Goal: Task Accomplishment & Management: Complete application form

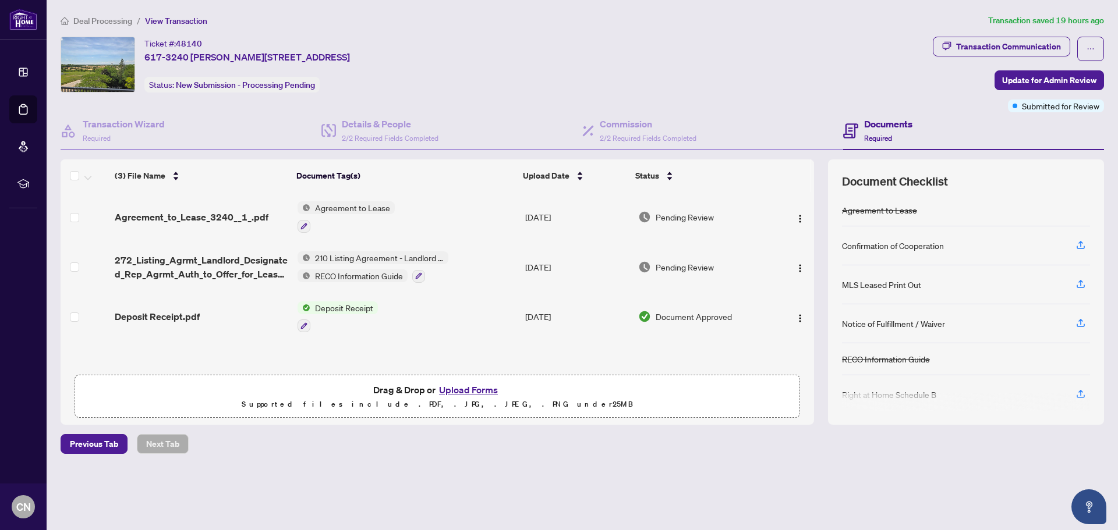
click at [100, 20] on span "Deal Processing" at bounding box center [102, 21] width 59 height 10
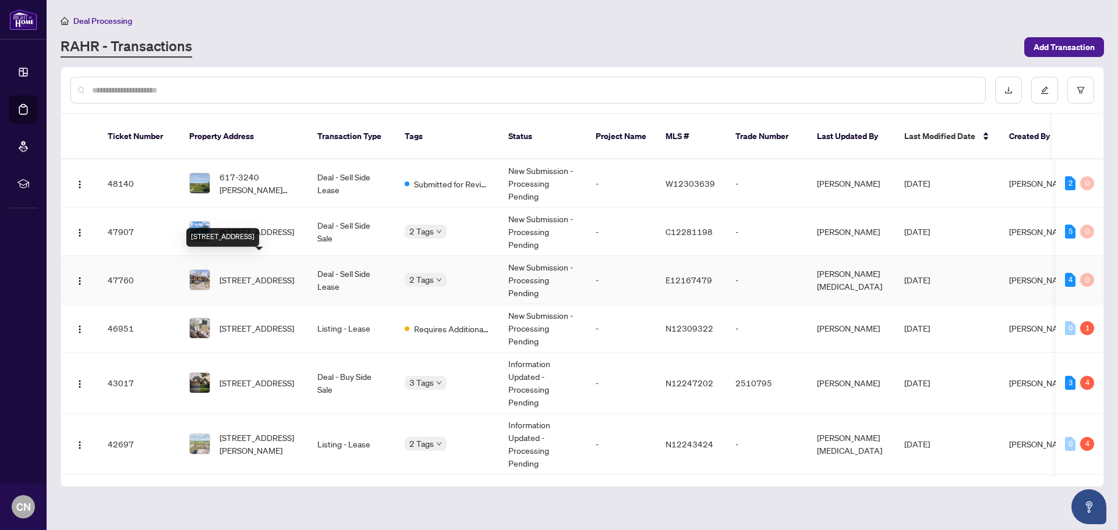
click at [243, 274] on span "[STREET_ADDRESS]" at bounding box center [257, 280] width 75 height 13
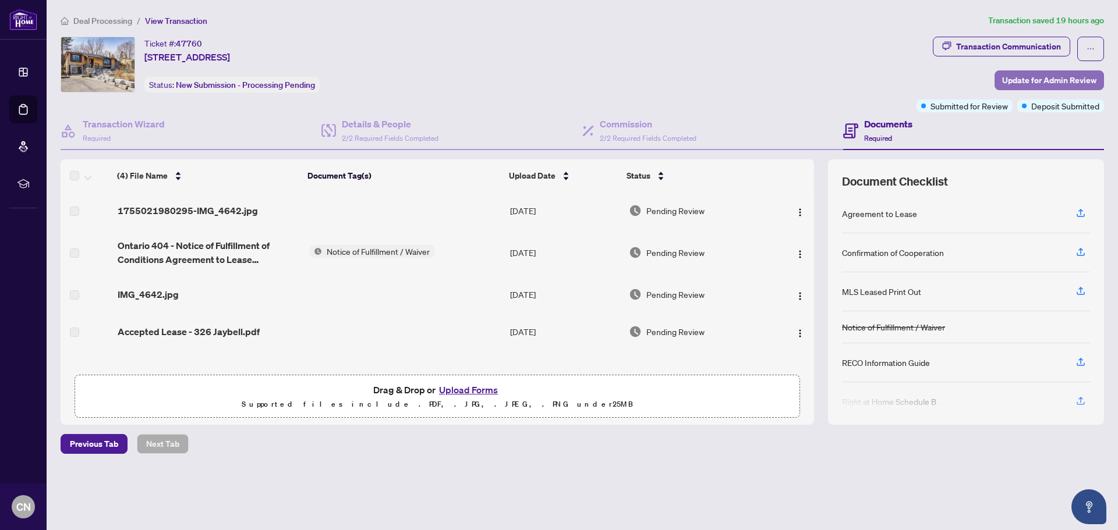
click at [1020, 79] on span "Update for Admin Review" at bounding box center [1049, 80] width 94 height 19
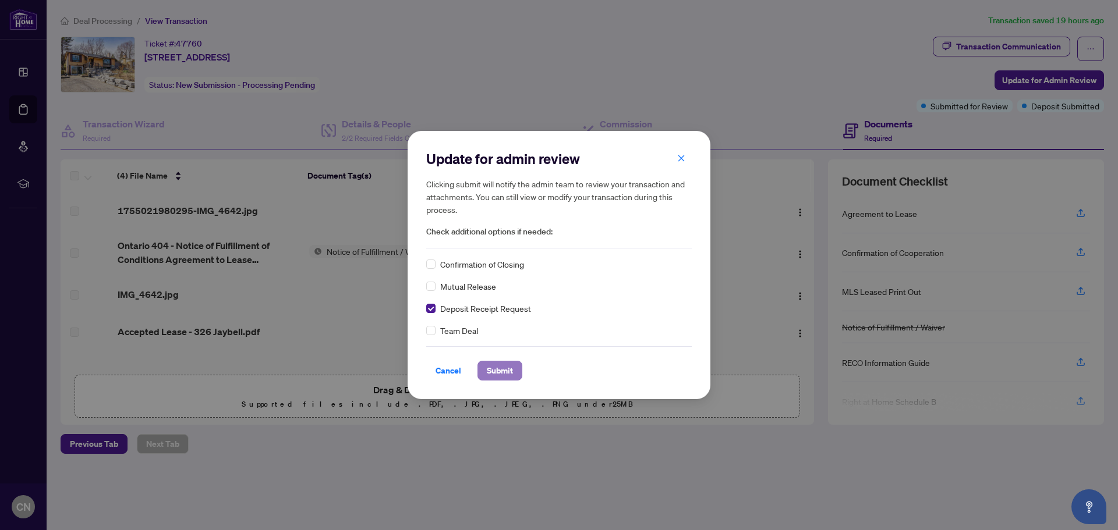
click at [494, 371] on span "Submit" at bounding box center [500, 371] width 26 height 19
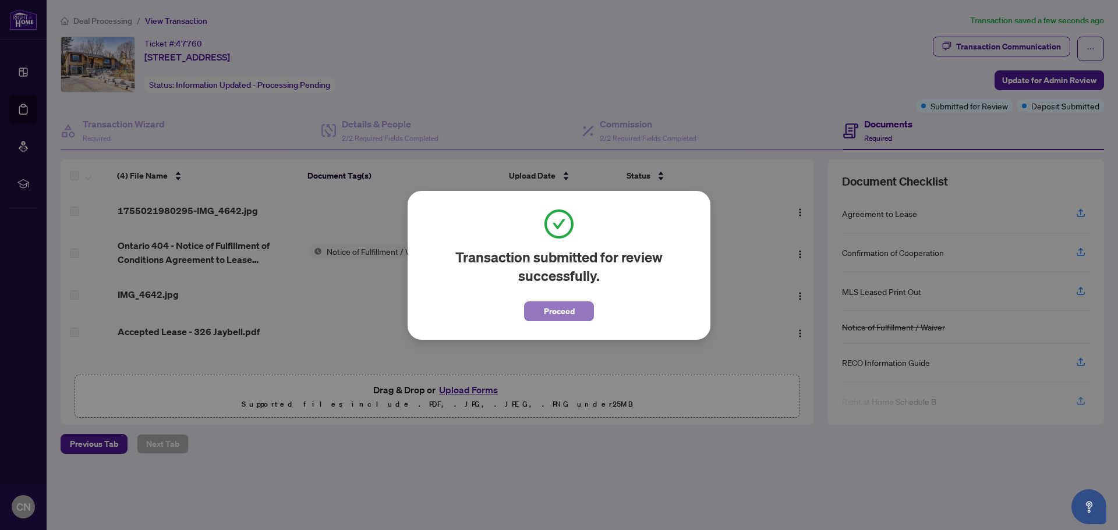
click at [541, 311] on button "Proceed" at bounding box center [559, 312] width 70 height 20
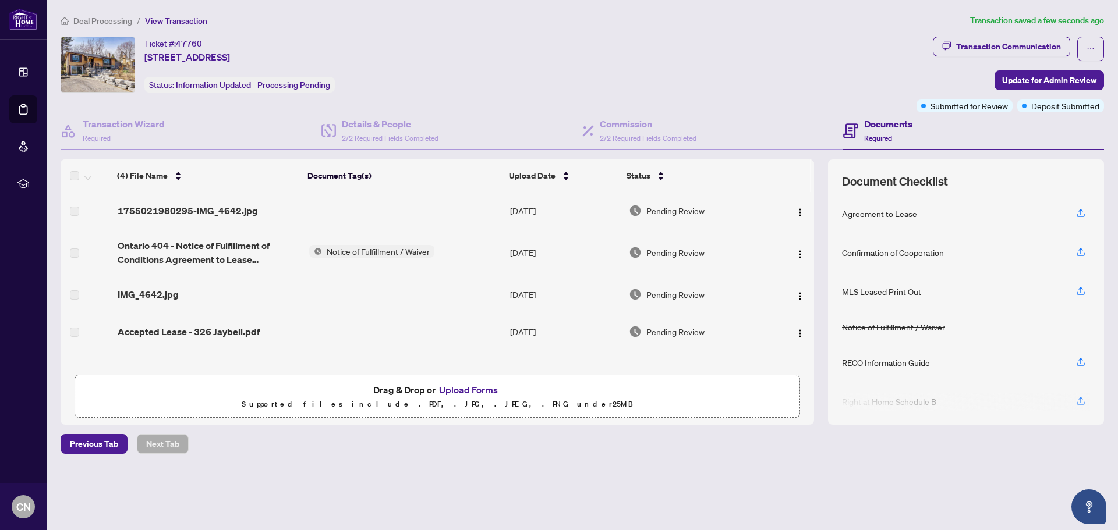
click at [103, 17] on span "Deal Processing" at bounding box center [102, 21] width 59 height 10
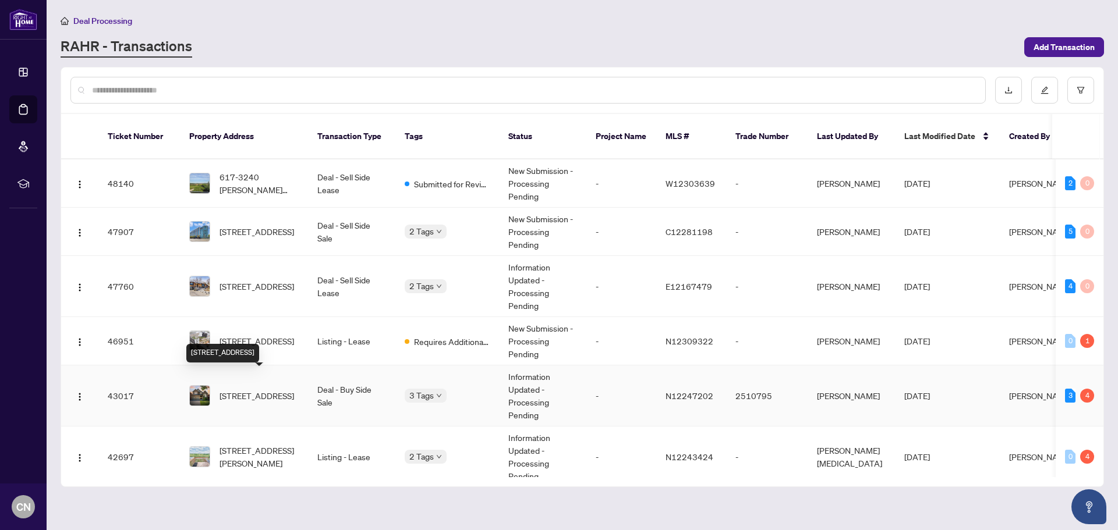
click at [245, 390] on span "[STREET_ADDRESS]" at bounding box center [257, 396] width 75 height 13
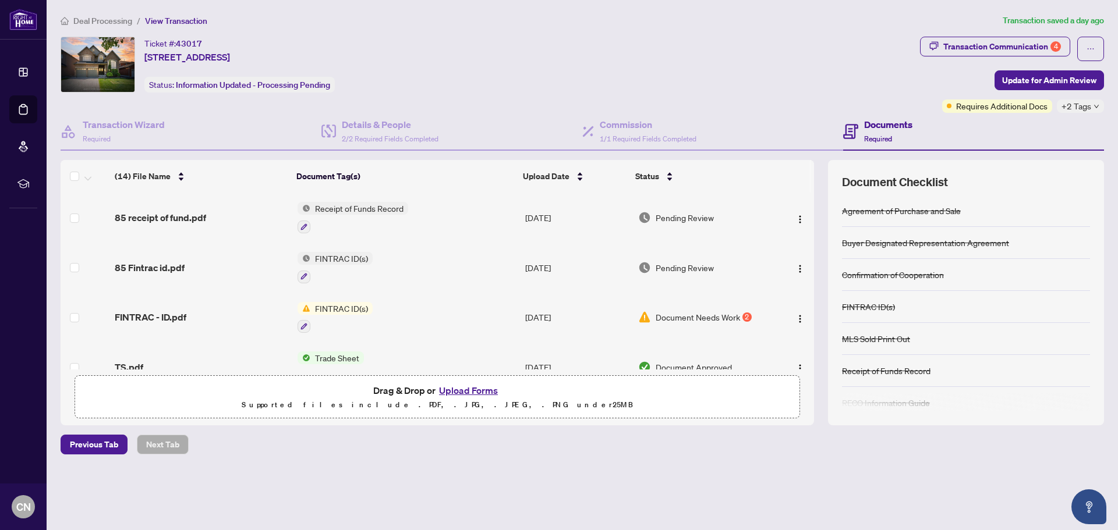
click at [341, 256] on span "FINTRAC ID(s)" at bounding box center [341, 258] width 62 height 13
click at [316, 311] on span "FINTRAC ID(s)" at bounding box center [313, 315] width 62 height 13
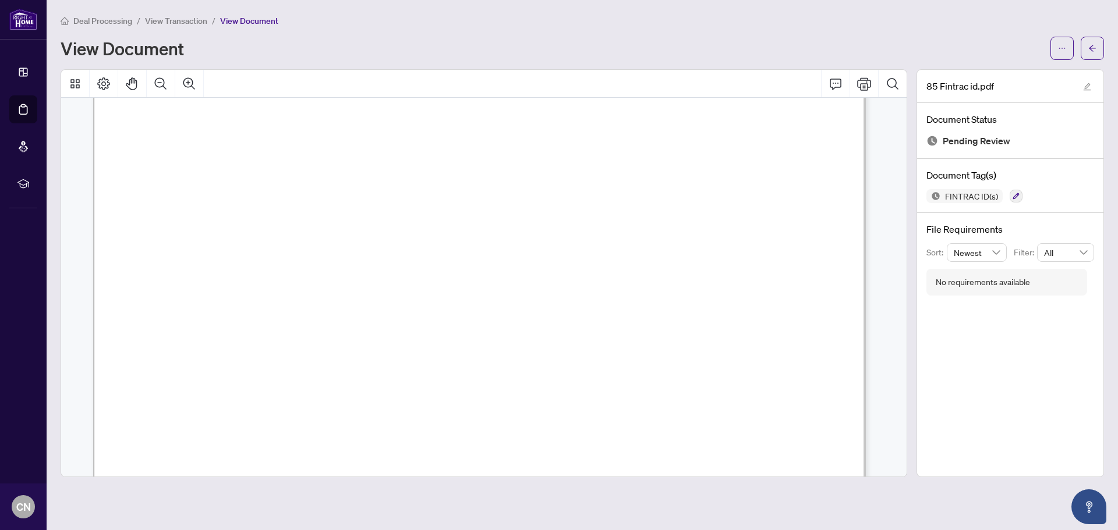
scroll to position [1106, 0]
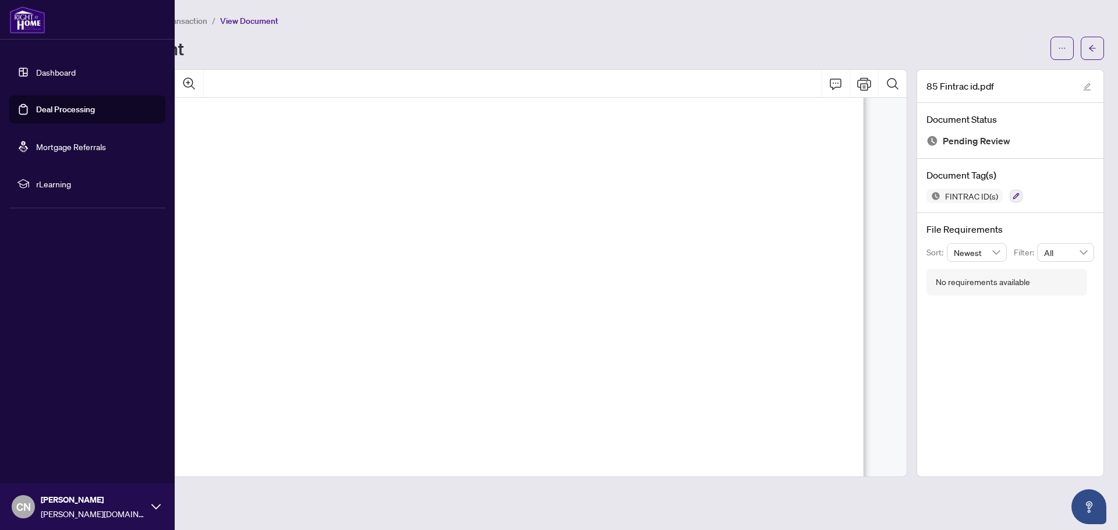
click at [61, 70] on link "Dashboard" at bounding box center [56, 72] width 40 height 10
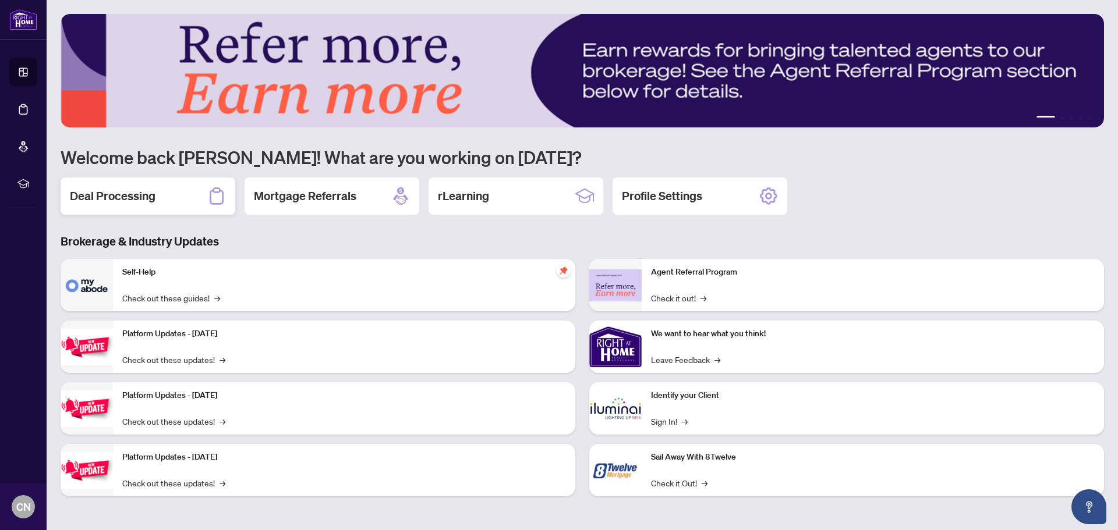
click at [137, 196] on h2 "Deal Processing" at bounding box center [113, 196] width 86 height 16
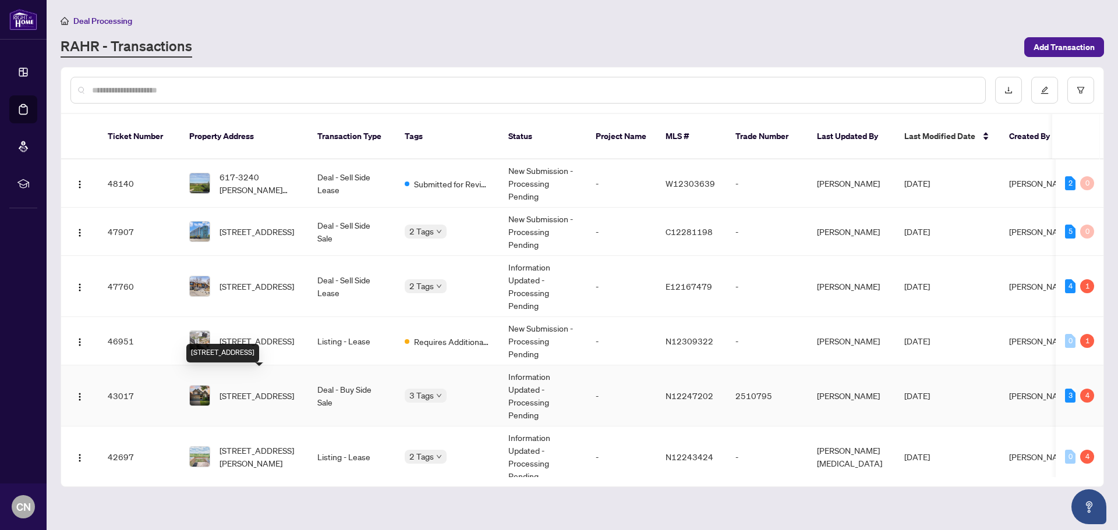
click at [256, 390] on span "[STREET_ADDRESS]" at bounding box center [257, 396] width 75 height 13
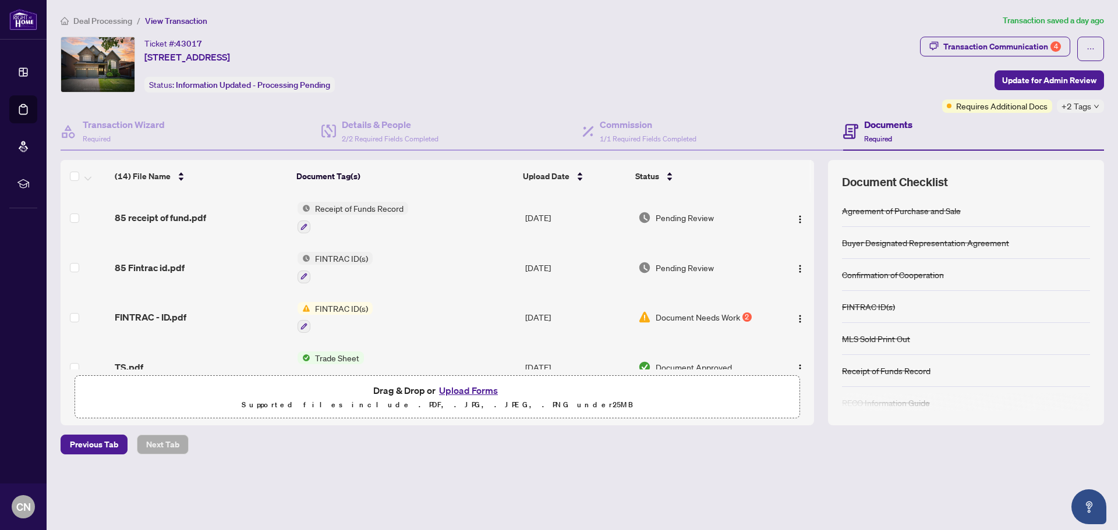
click at [480, 389] on button "Upload Forms" at bounding box center [469, 390] width 66 height 15
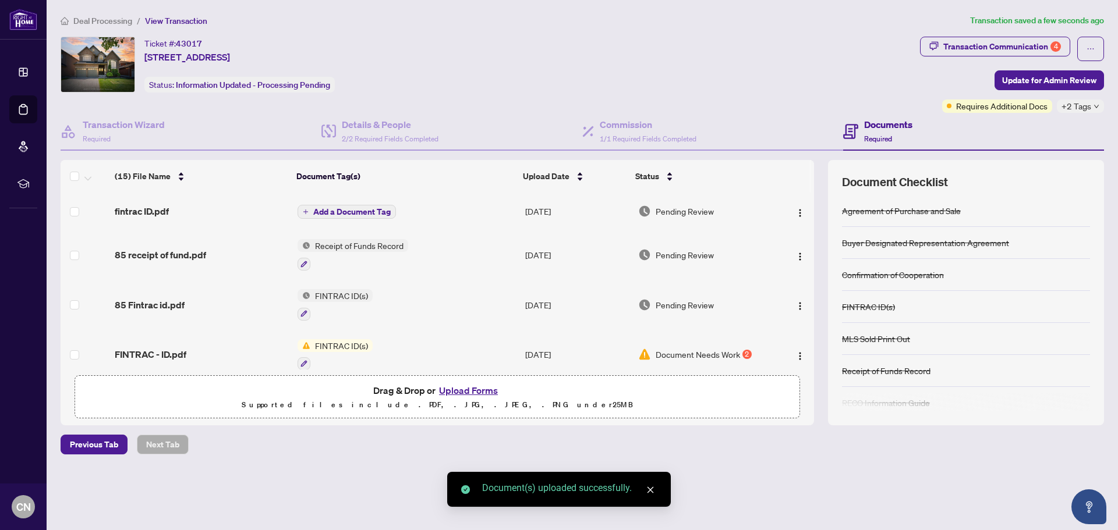
click at [381, 211] on span "Add a Document Tag" at bounding box center [351, 212] width 77 height 8
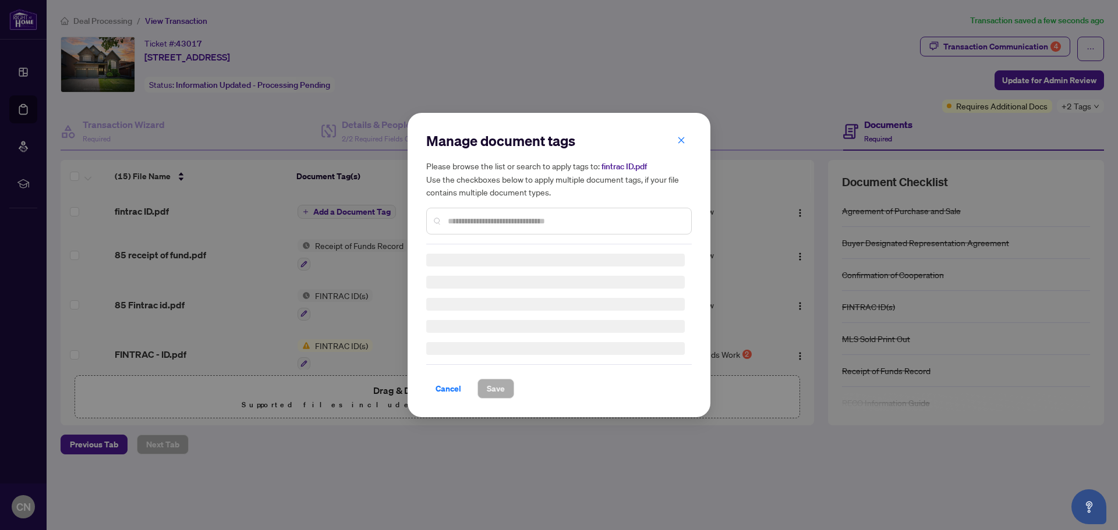
click at [544, 215] on div "Manage document tags Please browse the list or search to apply tags to: fintrac…" at bounding box center [559, 188] width 266 height 113
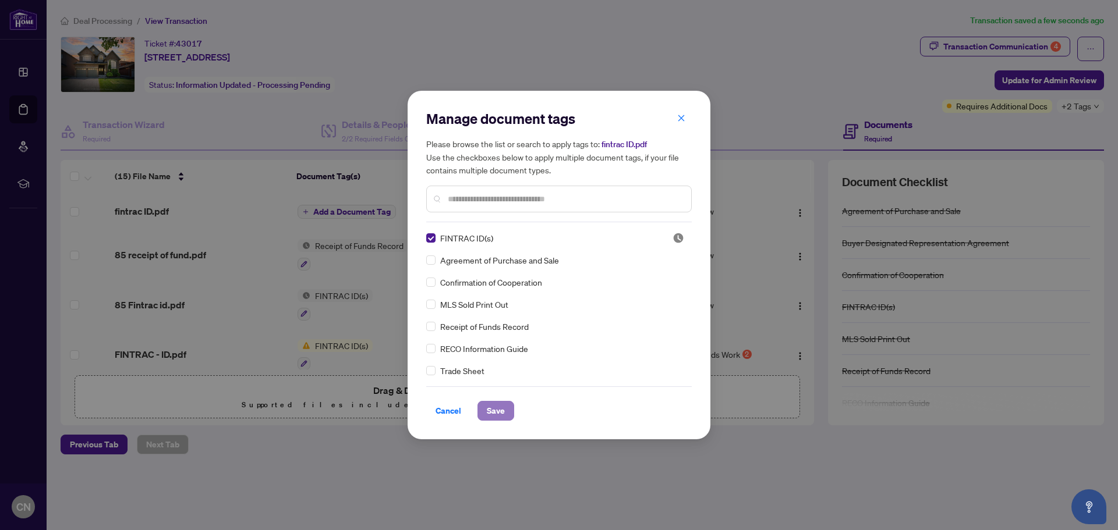
click at [497, 410] on span "Save" at bounding box center [496, 411] width 18 height 19
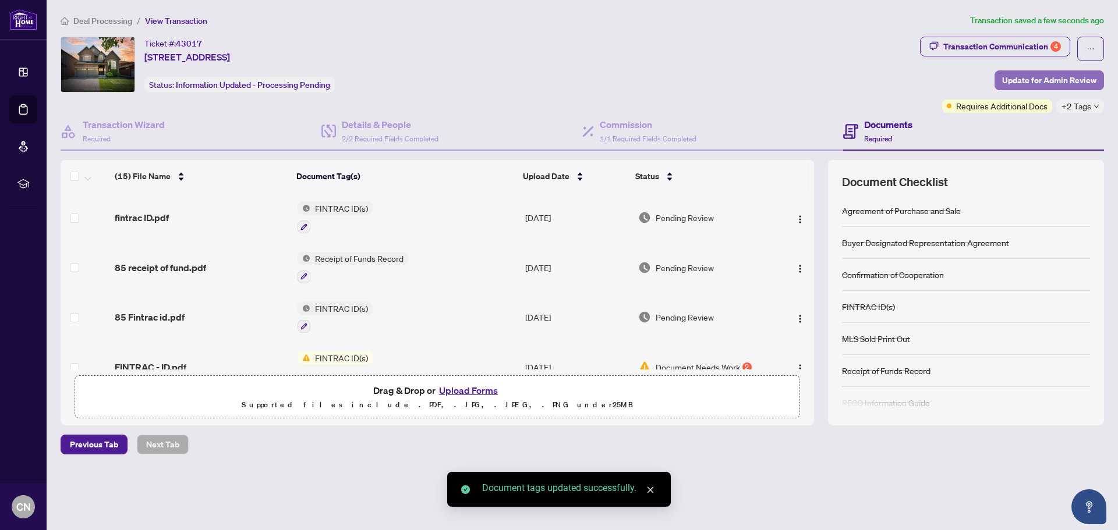
click at [1054, 75] on span "Update for Admin Review" at bounding box center [1049, 80] width 94 height 19
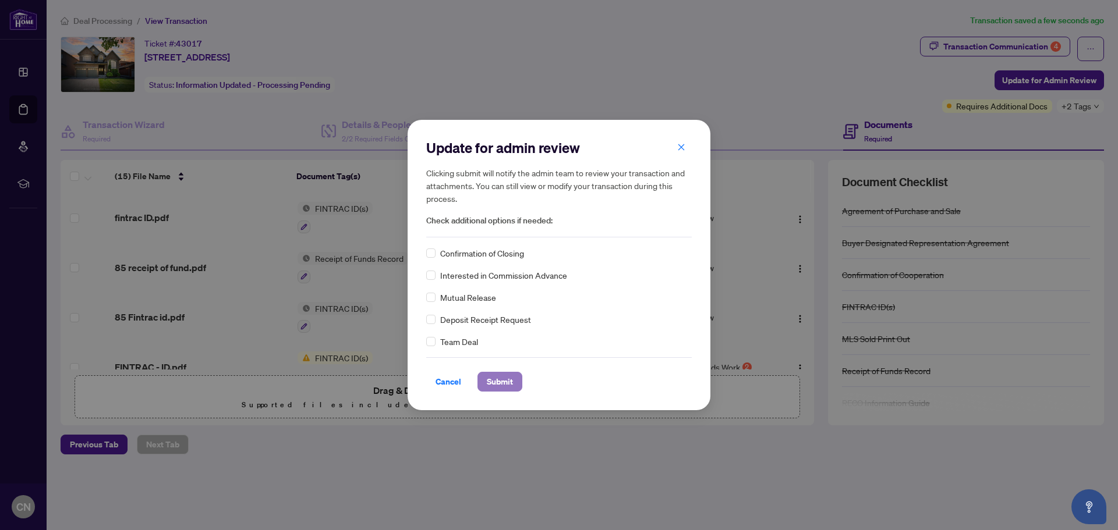
click at [493, 383] on span "Submit" at bounding box center [500, 382] width 26 height 19
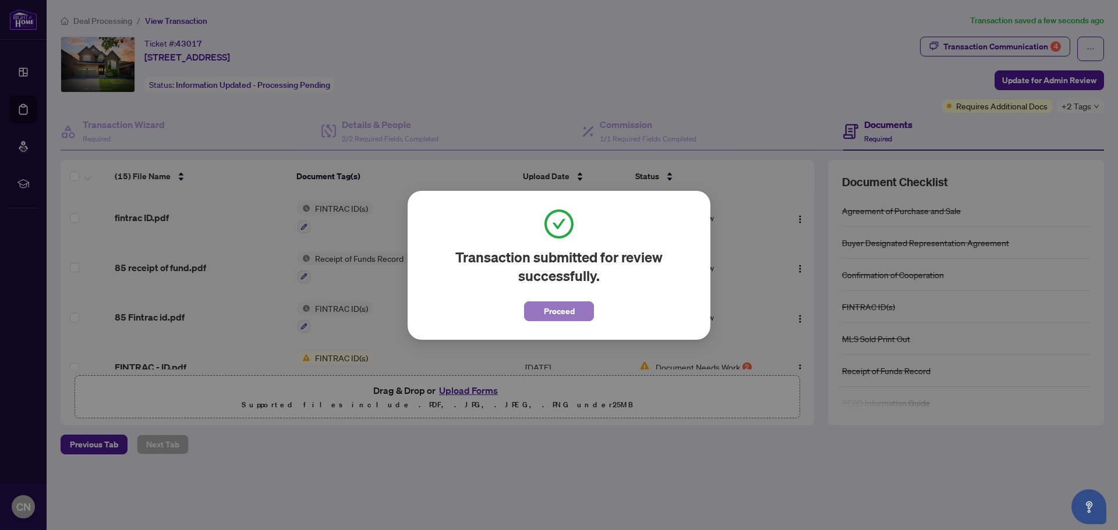
click at [540, 306] on button "Proceed" at bounding box center [559, 312] width 70 height 20
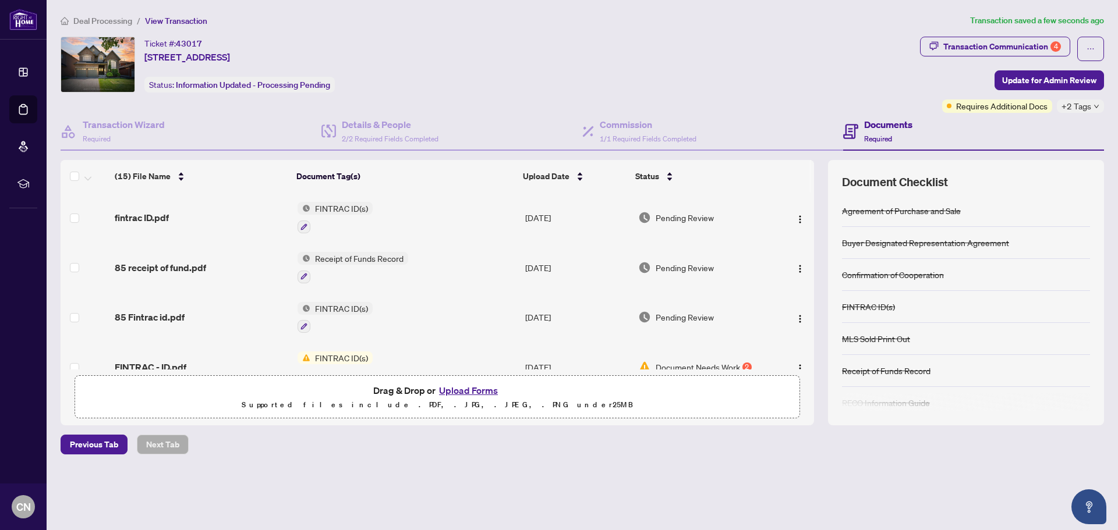
click at [331, 204] on span "FINTRAC ID(s)" at bounding box center [341, 208] width 62 height 13
click at [310, 267] on span "FINTRAC ID(s)" at bounding box center [313, 266] width 62 height 13
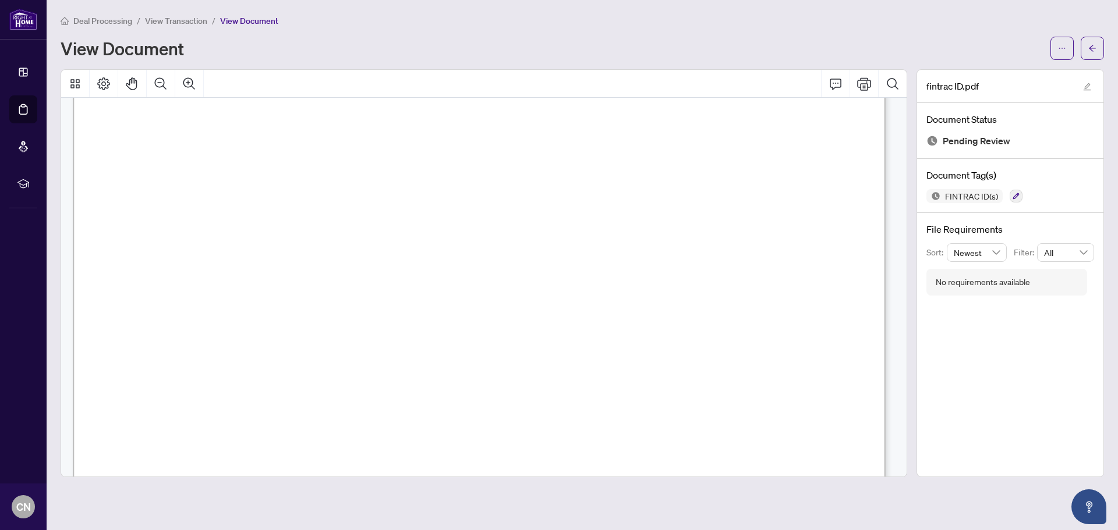
scroll to position [1397, 0]
